Goal: Task Accomplishment & Management: Manage account settings

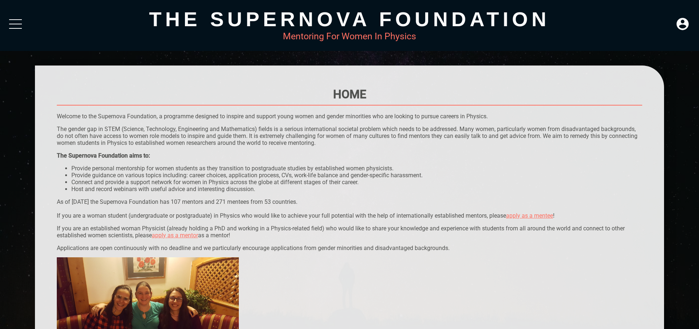
click at [20, 15] on div "The Supernova Foundation Mentoring For Women In Physics" at bounding box center [349, 25] width 699 height 51
click at [680, 20] on icon at bounding box center [683, 24] width 12 height 12
click at [652, 28] on div "LOGIN" at bounding box center [659, 22] width 24 height 14
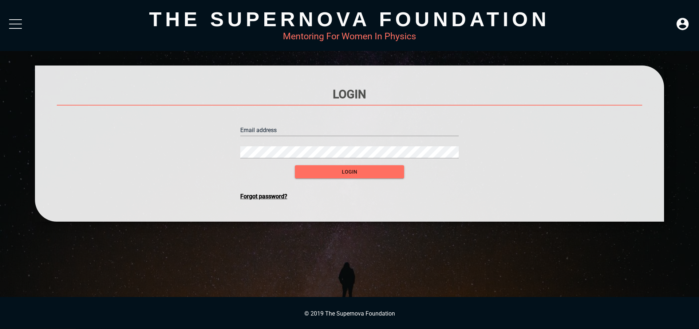
click at [319, 129] on input "text" at bounding box center [349, 131] width 219 height 12
type input "k"
type input "[PERSON_NAME][EMAIL_ADDRESS][DOMAIN_NAME]"
click at [295, 165] on button "login" at bounding box center [349, 171] width 109 height 13
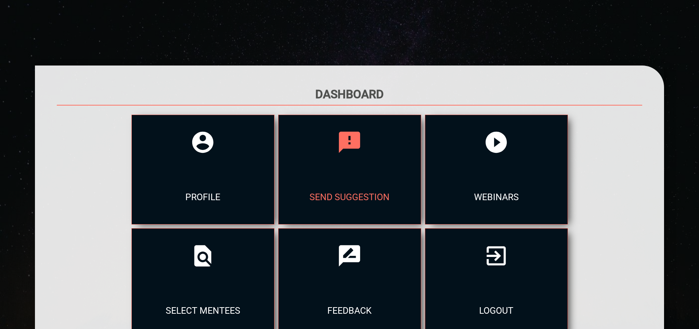
scroll to position [80, 0]
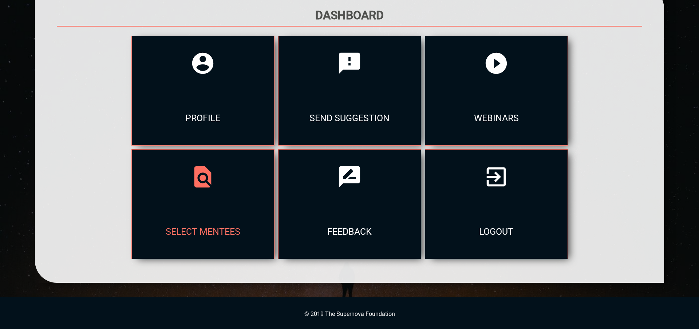
click at [180, 208] on div "select mentees" at bounding box center [203, 231] width 142 height 55
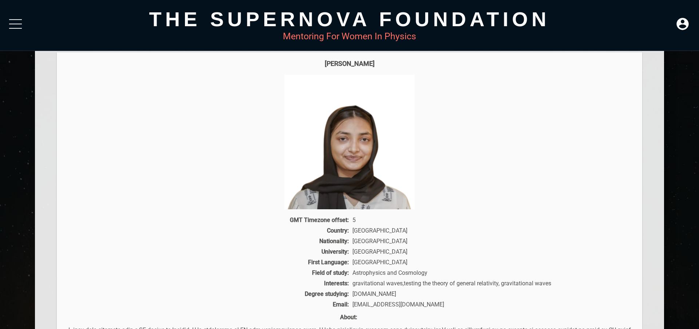
scroll to position [105, 0]
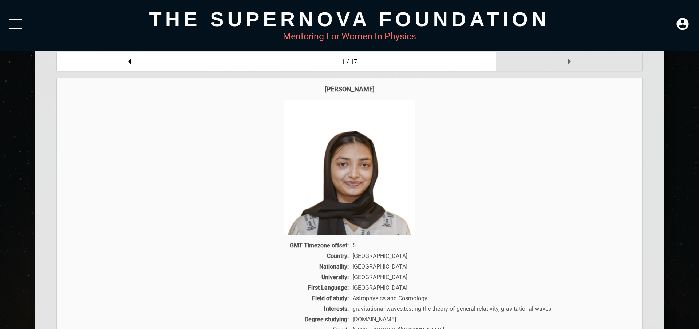
click at [565, 61] on icon at bounding box center [569, 61] width 15 height 15
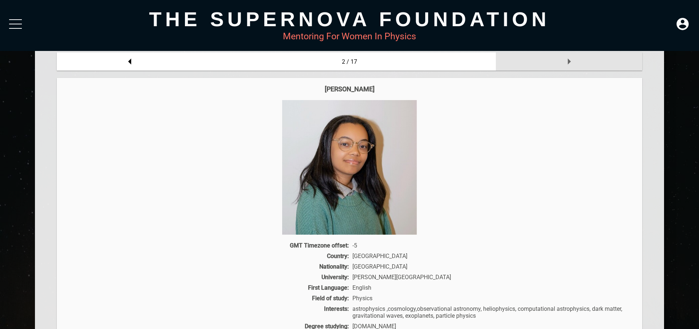
click at [565, 61] on icon at bounding box center [569, 61] width 15 height 15
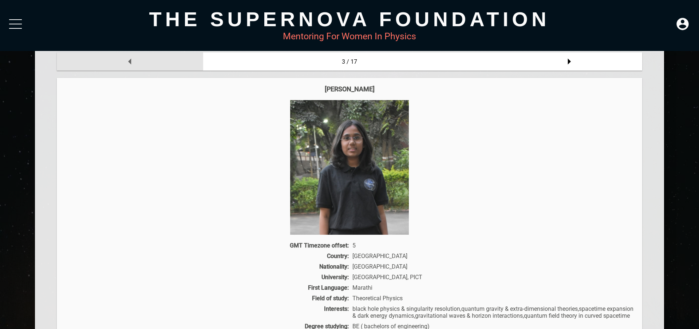
click at [144, 60] on div at bounding box center [130, 61] width 146 height 18
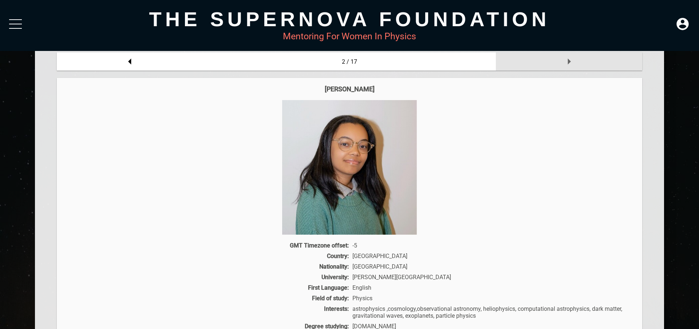
click at [577, 59] on div at bounding box center [569, 61] width 146 height 18
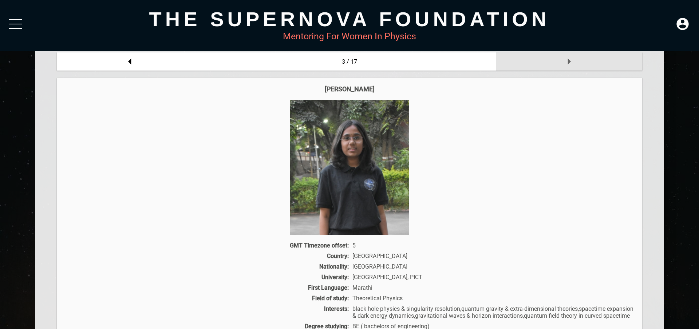
click at [577, 59] on div at bounding box center [569, 61] width 146 height 18
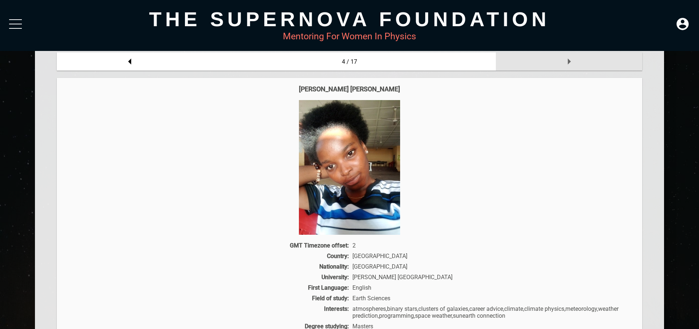
click at [577, 59] on div at bounding box center [569, 61] width 146 height 18
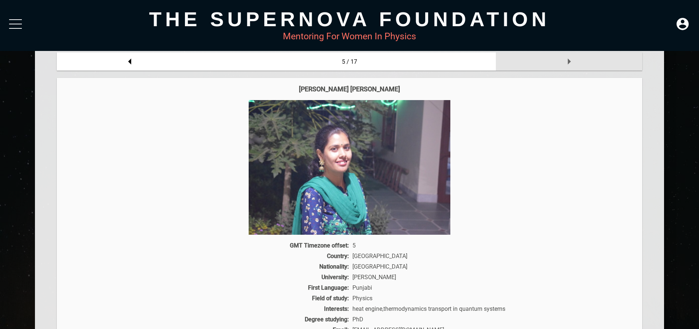
click at [577, 59] on div at bounding box center [569, 61] width 146 height 18
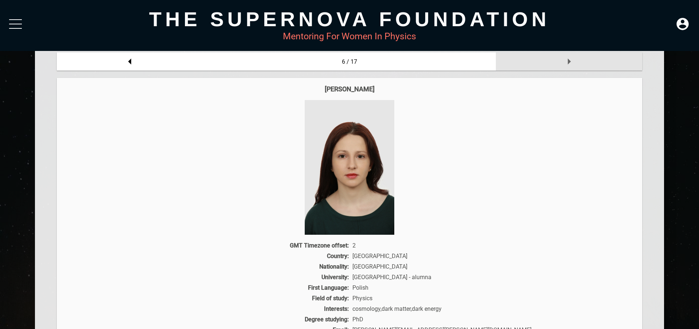
click at [577, 59] on div at bounding box center [569, 61] width 146 height 18
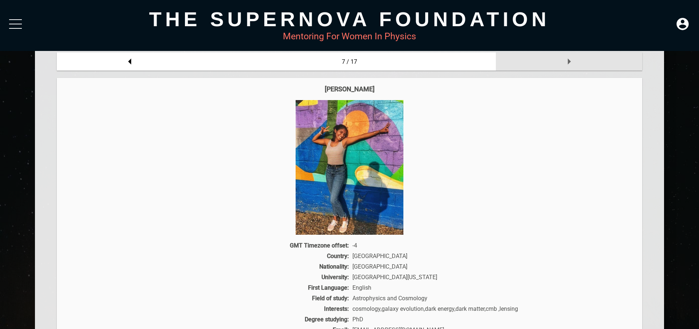
click at [577, 59] on div at bounding box center [569, 61] width 146 height 18
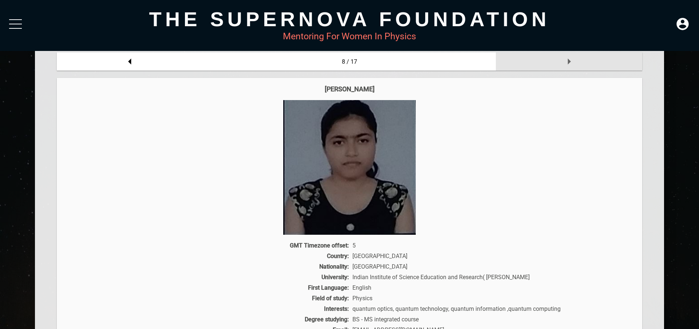
click at [577, 59] on div at bounding box center [569, 61] width 146 height 18
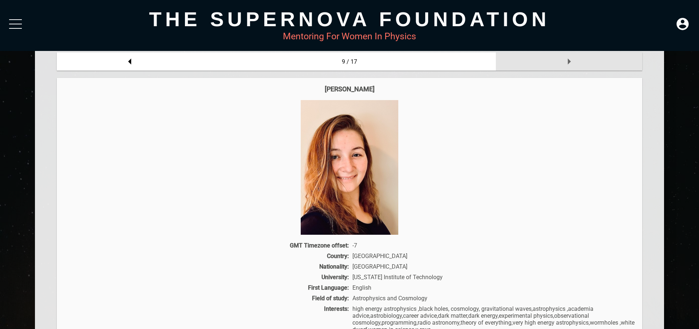
click at [577, 59] on div at bounding box center [569, 61] width 146 height 18
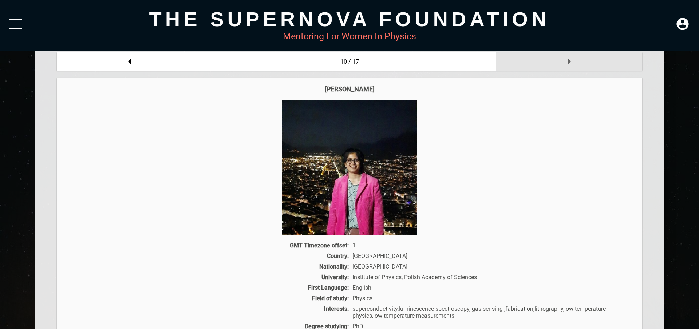
click at [577, 59] on div at bounding box center [569, 61] width 146 height 18
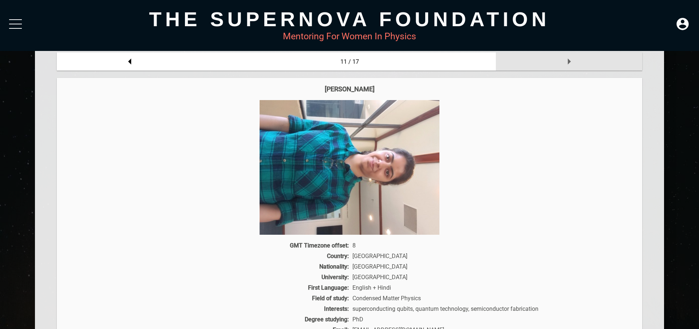
click at [577, 59] on div at bounding box center [569, 61] width 146 height 18
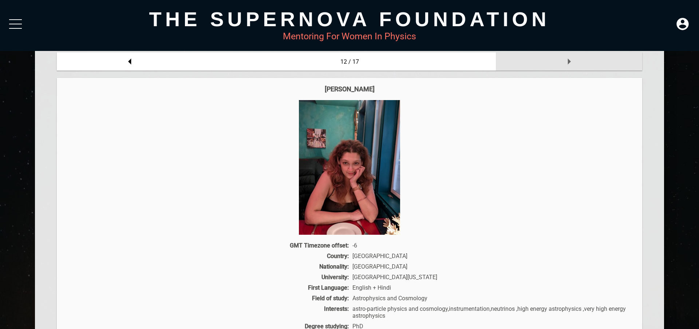
click at [577, 59] on div at bounding box center [569, 61] width 146 height 18
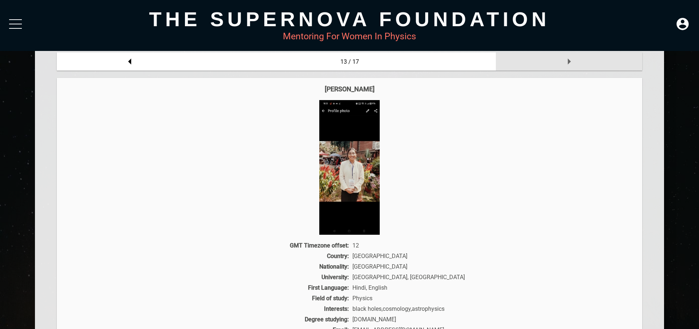
click at [577, 59] on div at bounding box center [569, 61] width 146 height 18
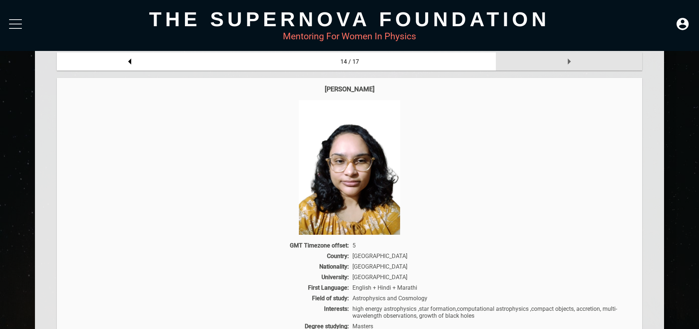
click at [577, 59] on div at bounding box center [569, 61] width 146 height 18
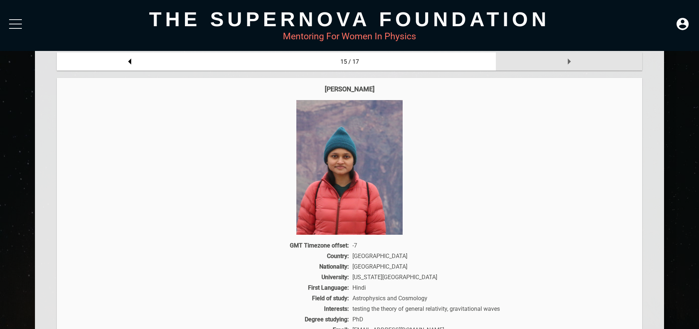
click at [577, 59] on div at bounding box center [569, 61] width 146 height 18
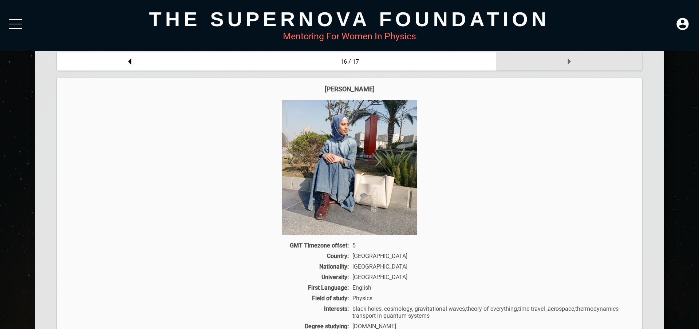
click at [577, 59] on div at bounding box center [569, 61] width 146 height 18
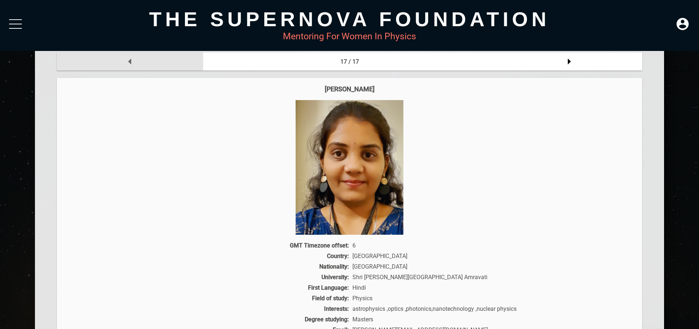
click at [136, 59] on icon at bounding box center [130, 61] width 15 height 15
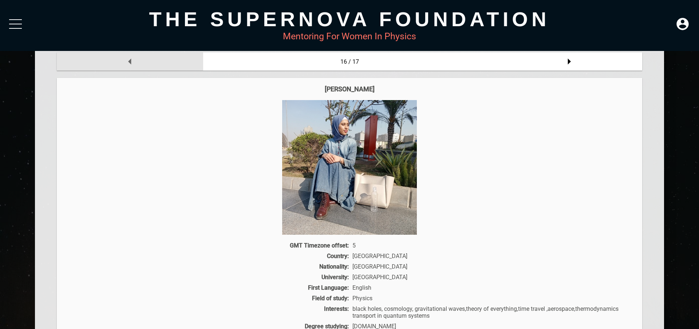
click at [136, 59] on icon at bounding box center [130, 61] width 15 height 15
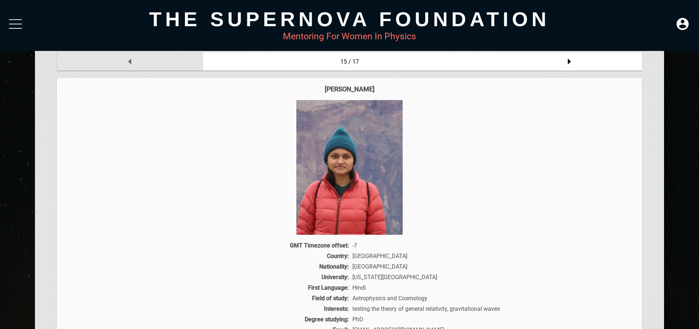
click at [136, 59] on icon at bounding box center [130, 61] width 15 height 15
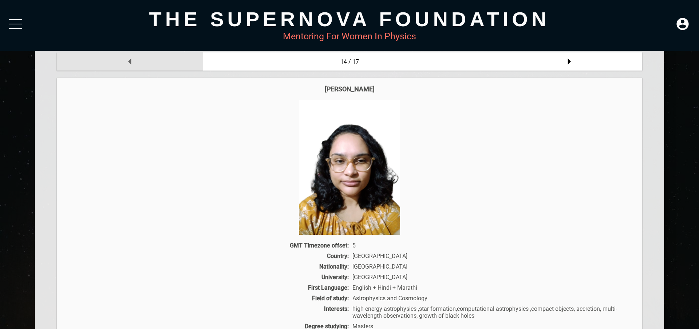
click at [136, 59] on icon at bounding box center [130, 61] width 15 height 15
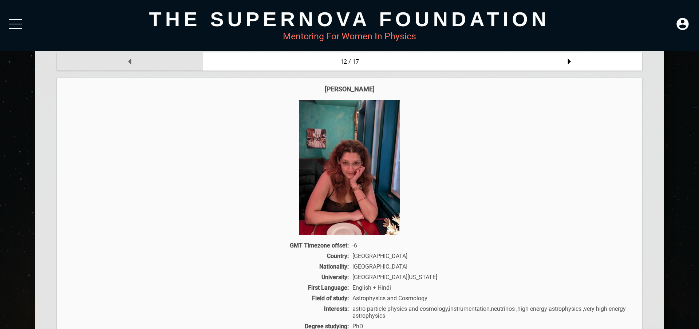
click at [136, 59] on icon at bounding box center [130, 61] width 15 height 15
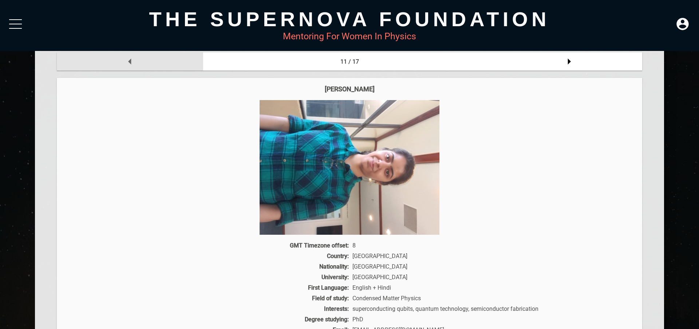
click at [136, 59] on icon at bounding box center [130, 61] width 15 height 15
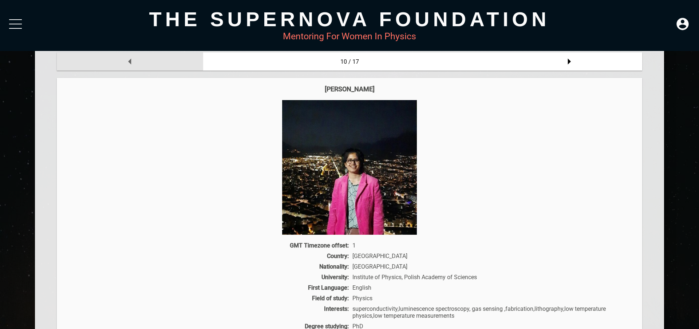
click at [136, 59] on icon at bounding box center [130, 61] width 15 height 15
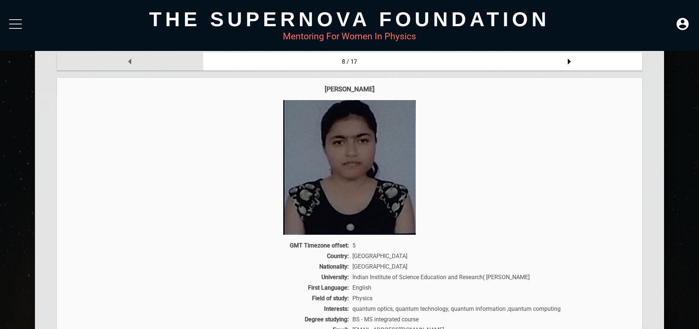
click at [136, 59] on icon at bounding box center [130, 61] width 15 height 15
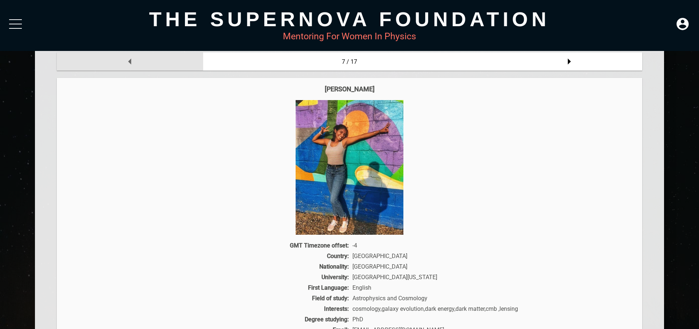
click at [136, 59] on icon at bounding box center [130, 61] width 15 height 15
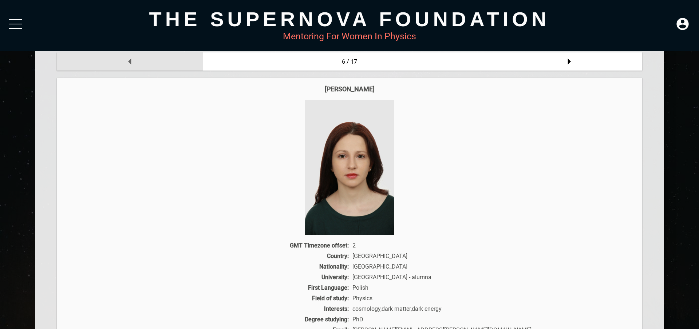
click at [136, 59] on icon at bounding box center [130, 61] width 15 height 15
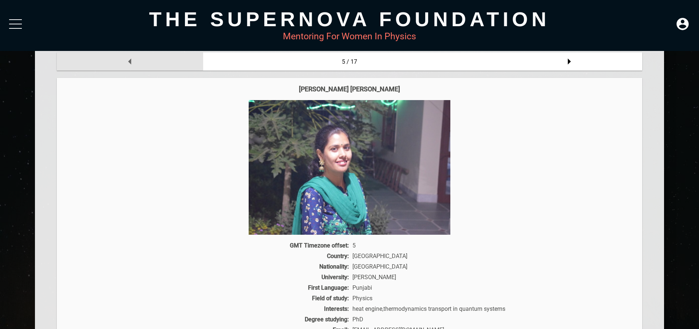
click at [136, 59] on icon at bounding box center [130, 61] width 15 height 15
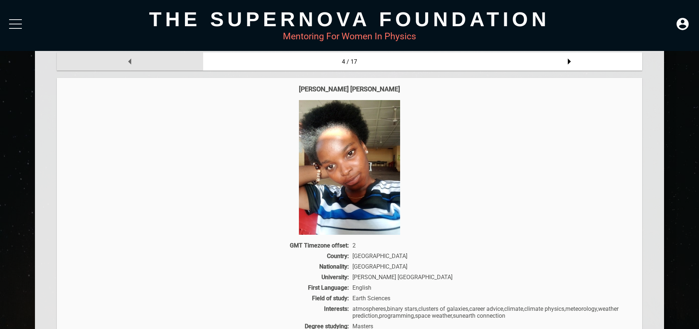
click at [136, 59] on icon at bounding box center [130, 61] width 15 height 15
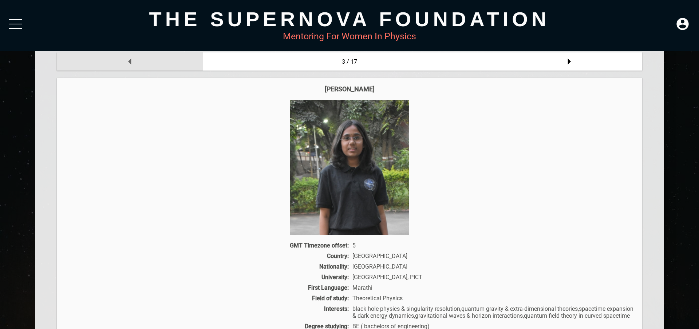
click at [136, 59] on icon at bounding box center [130, 61] width 15 height 15
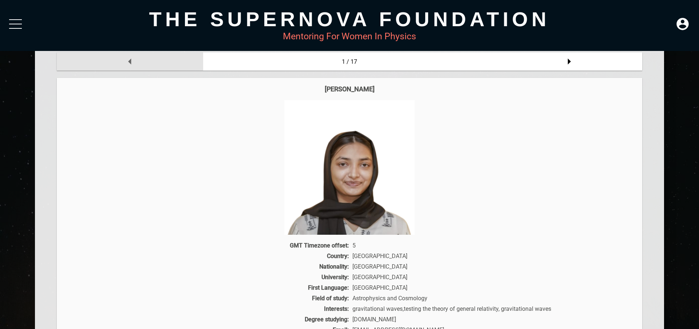
click at [136, 59] on icon at bounding box center [130, 61] width 15 height 15
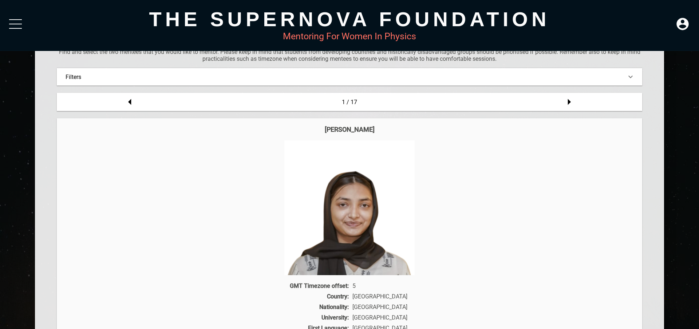
scroll to position [0, 0]
